Goal: Navigation & Orientation: Understand site structure

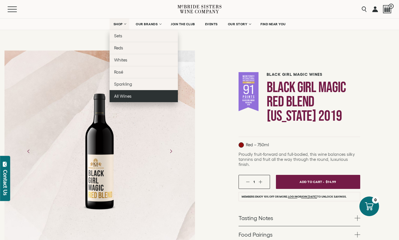
click at [129, 97] on span "All Wines" at bounding box center [122, 96] width 17 height 5
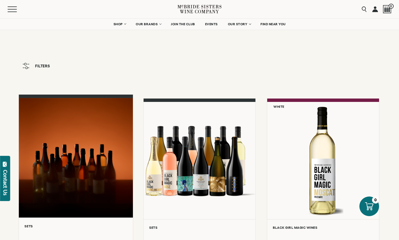
click at [99, 151] on div at bounding box center [76, 158] width 114 height 120
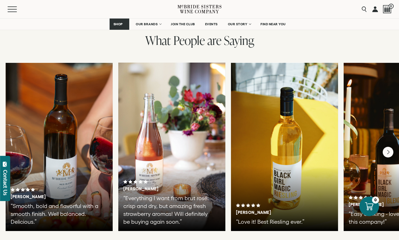
scroll to position [957, 0]
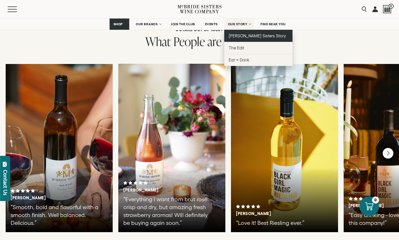
click at [249, 38] on span "[PERSON_NAME] Sisters Story" at bounding box center [258, 35] width 58 height 5
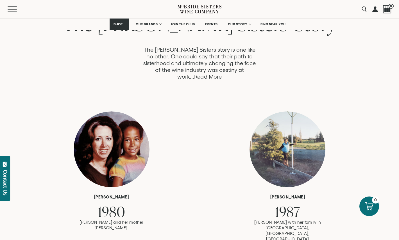
scroll to position [321, 0]
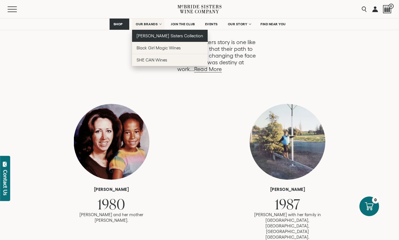
click at [160, 37] on span "[PERSON_NAME] Sisters Collection" at bounding box center [170, 35] width 67 height 5
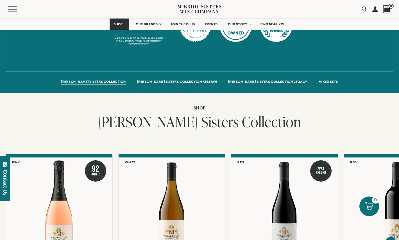
scroll to position [377, 0]
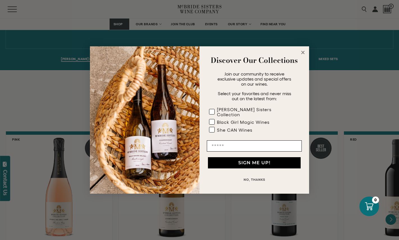
click at [301, 56] on circle "Close dialog" at bounding box center [303, 52] width 6 height 6
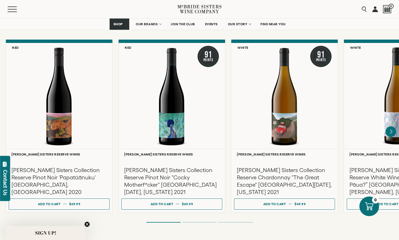
scroll to position [973, 0]
